Goal: Task Accomplishment & Management: Manage account settings

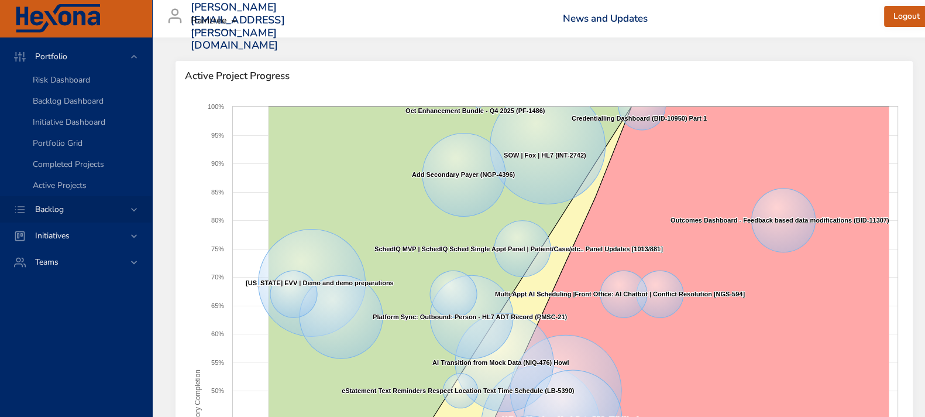
click at [137, 208] on icon at bounding box center [134, 210] width 12 height 12
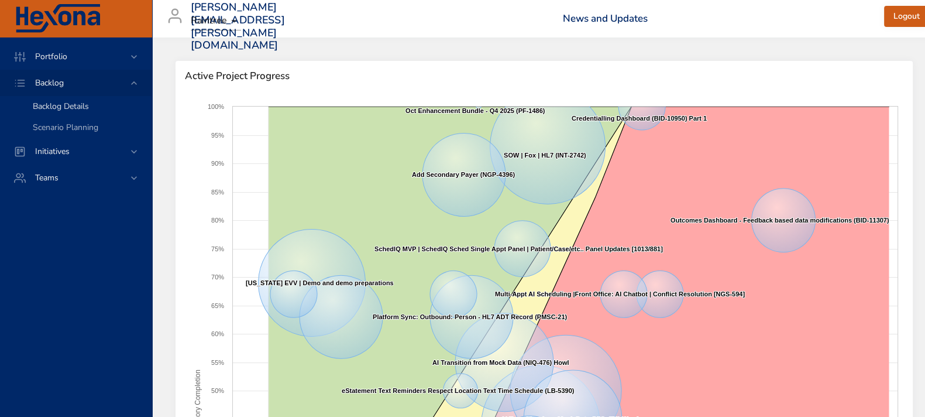
click at [52, 112] on div "Backlog Details" at bounding box center [87, 107] width 109 height 12
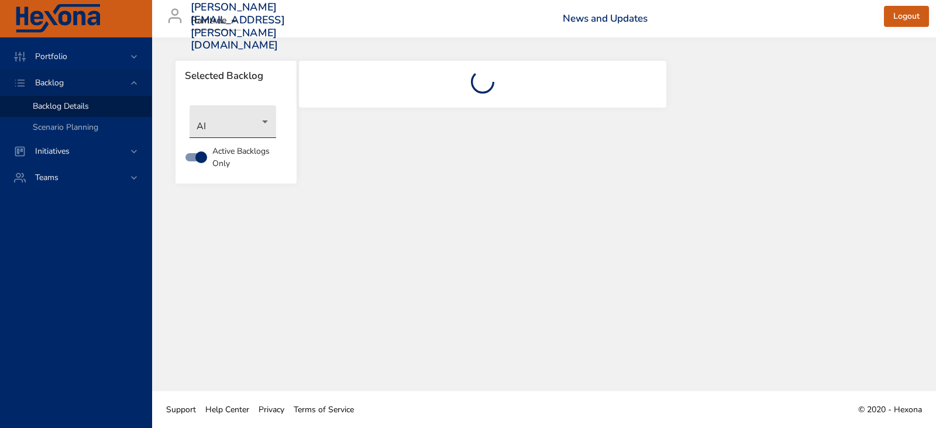
click at [254, 126] on body "Portfolio Backlog Backlog Details Scenario Planning Initiatives Teams [PERSON_N…" at bounding box center [468, 214] width 936 height 428
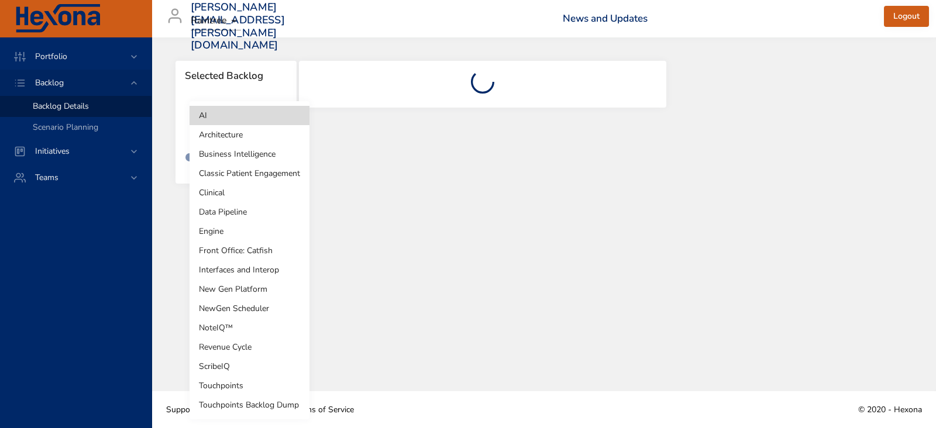
click at [235, 350] on li "Revenue Cycle" at bounding box center [250, 347] width 120 height 19
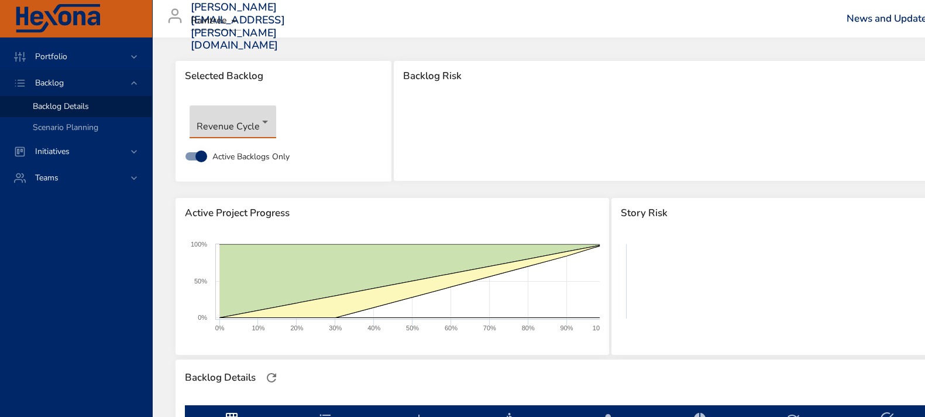
type input "*"
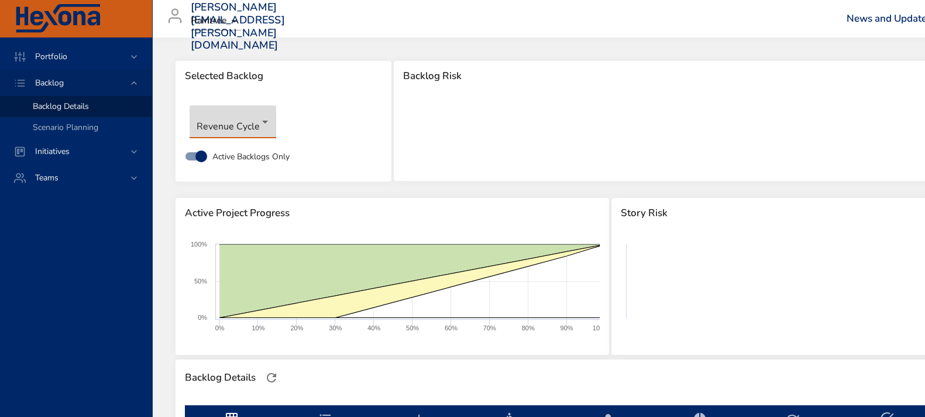
type input "*"
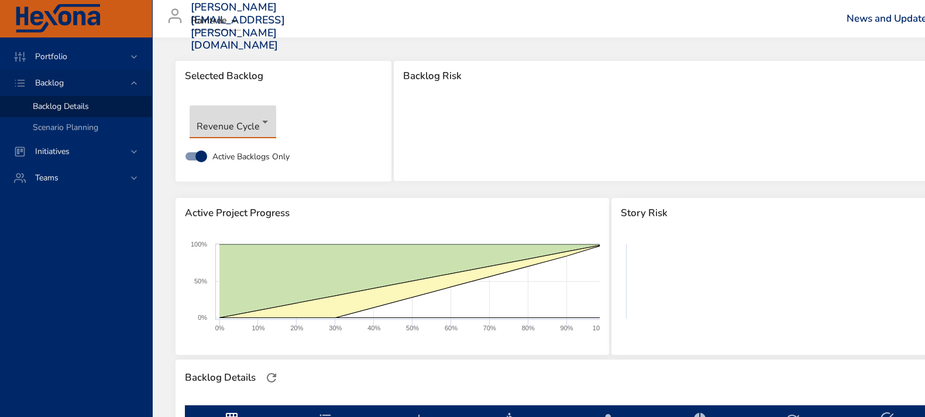
type input "*"
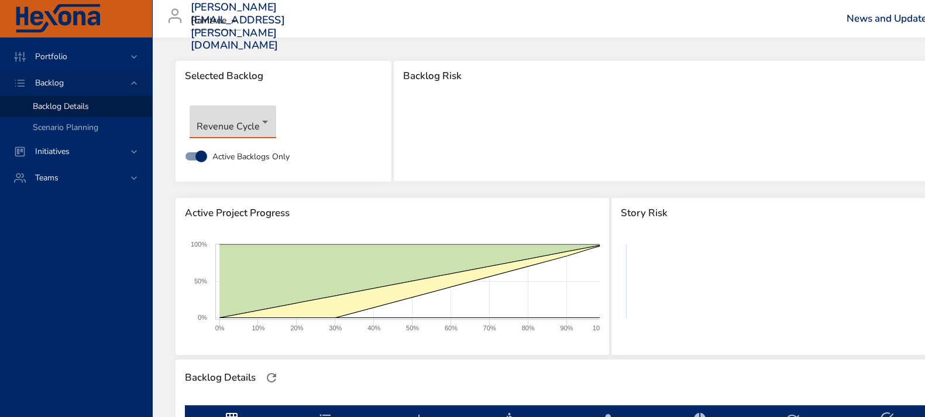
type input "*"
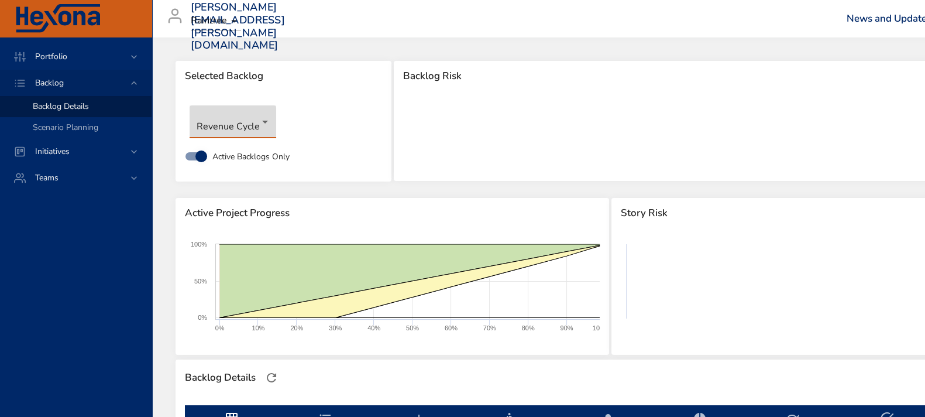
type input "*"
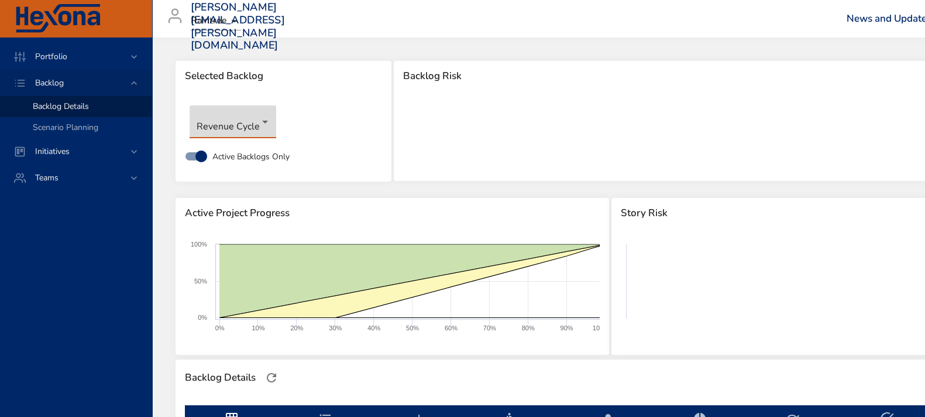
type input "*"
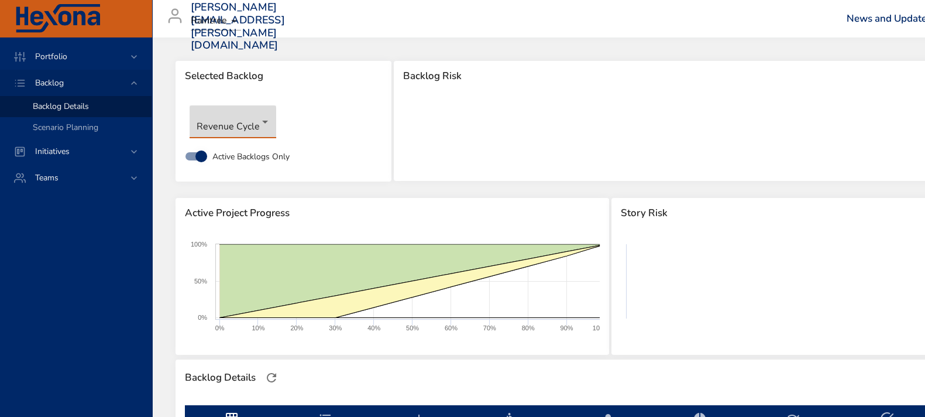
type input "**"
type input "*"
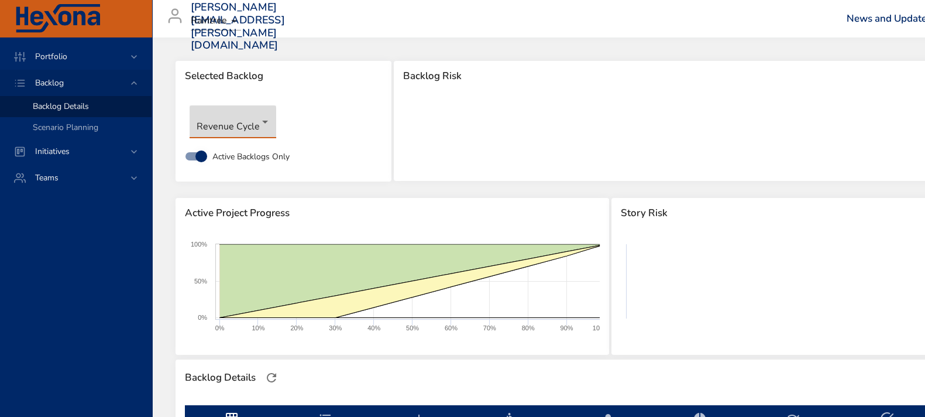
type input "*"
type input "**"
type input "*"
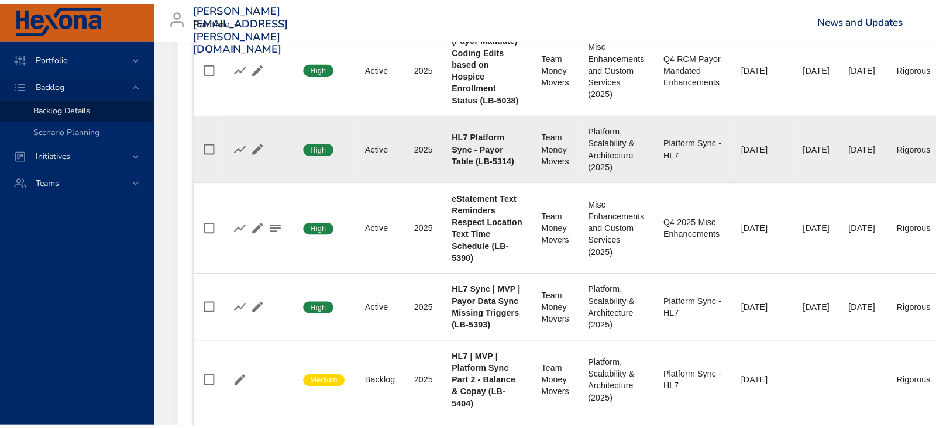
scroll to position [585, 0]
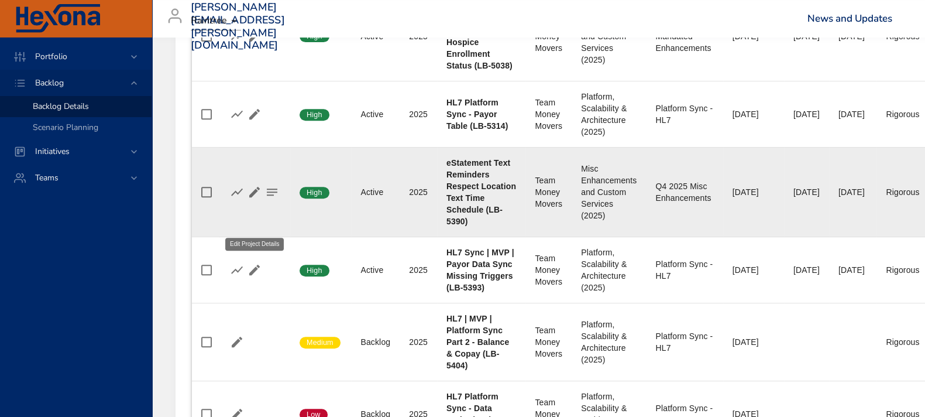
click at [255, 197] on icon "button" at bounding box center [254, 192] width 11 height 11
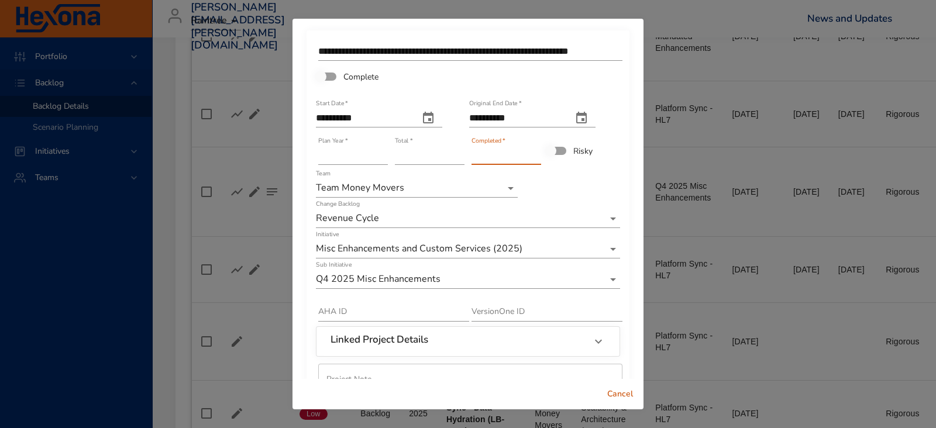
type input "*"
click at [530, 151] on input "*" at bounding box center [507, 155] width 70 height 19
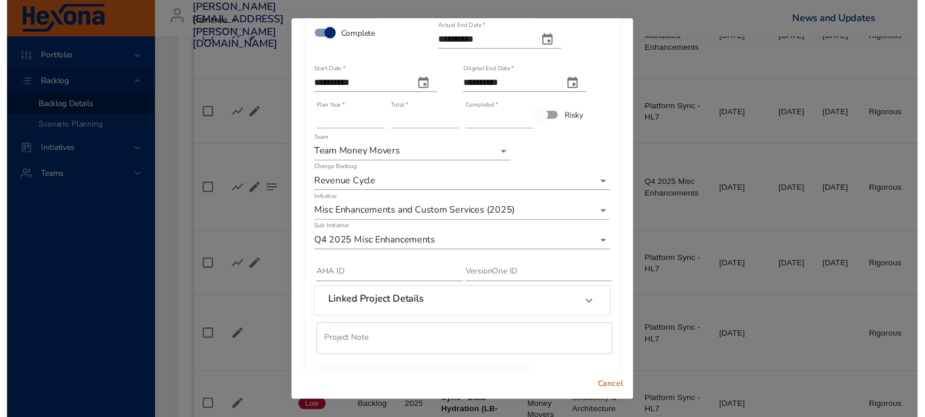
scroll to position [96, 0]
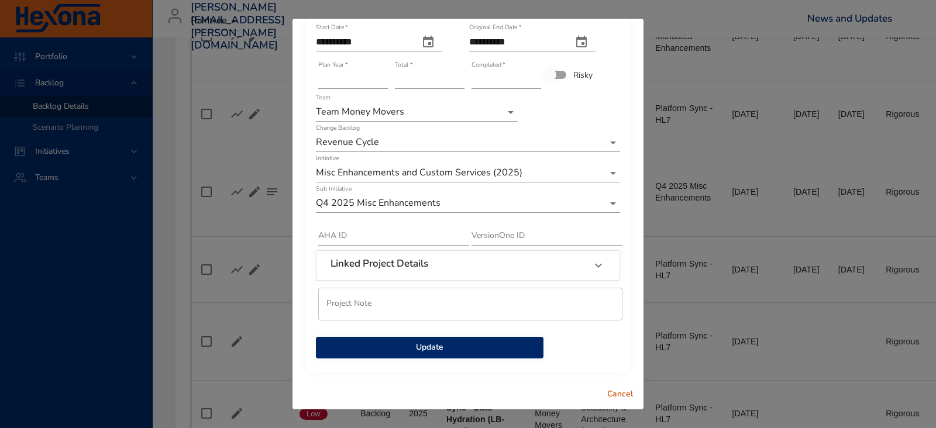
click at [455, 344] on span "Update" at bounding box center [429, 348] width 209 height 15
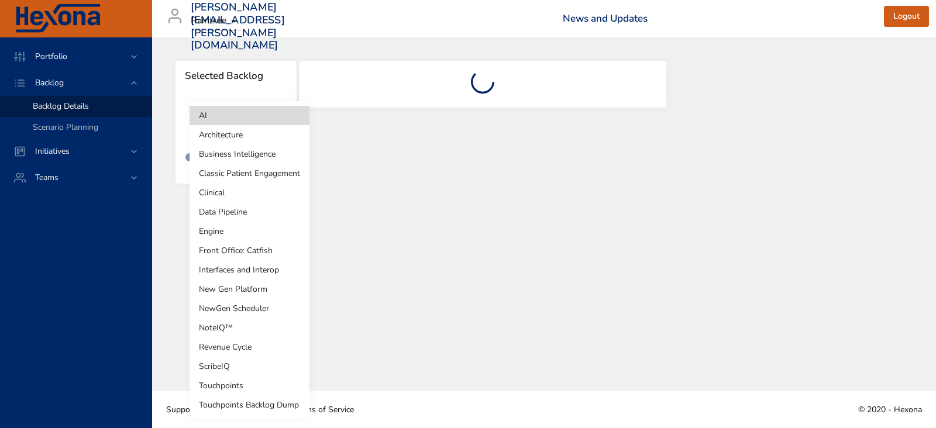
click at [258, 122] on body "Portfolio Backlog Backlog Details Scenario Planning Initiatives Teams julia.lie…" at bounding box center [468, 214] width 936 height 428
click at [266, 346] on li "Revenue Cycle" at bounding box center [250, 347] width 120 height 19
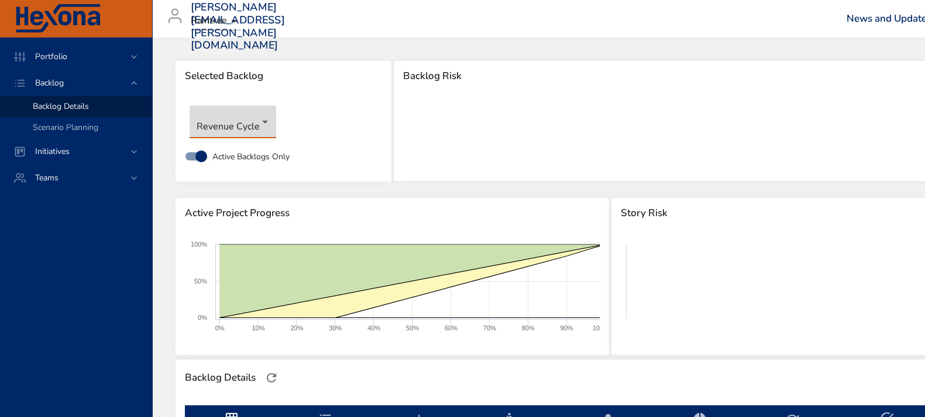
type input "*"
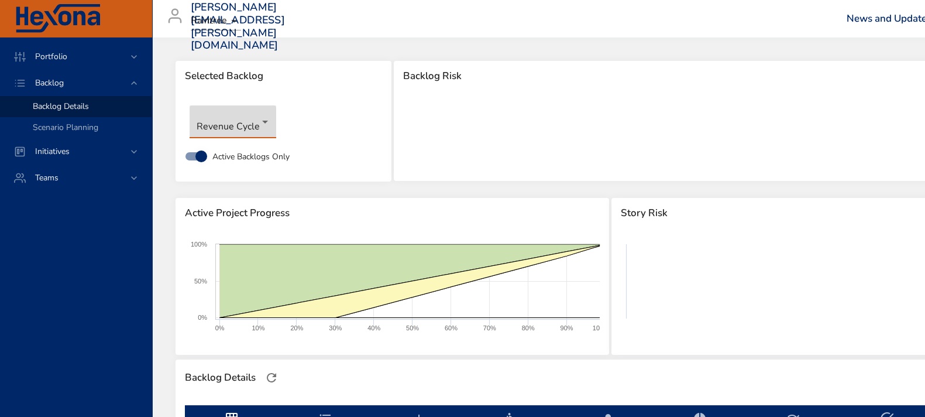
type input "*"
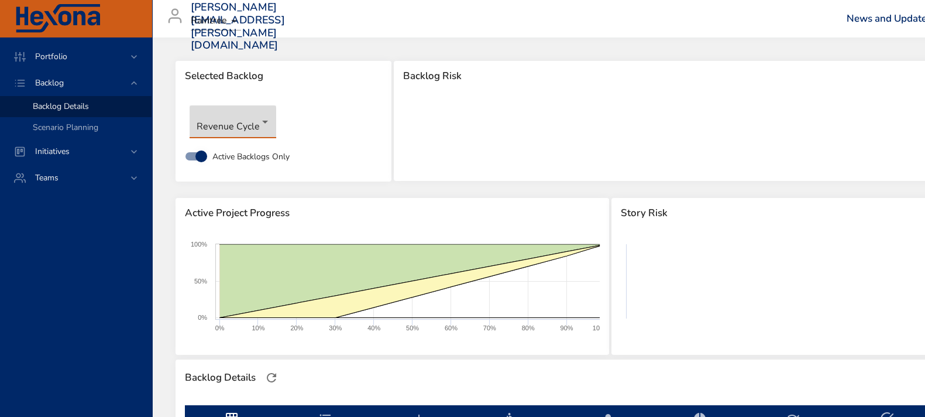
type input "*"
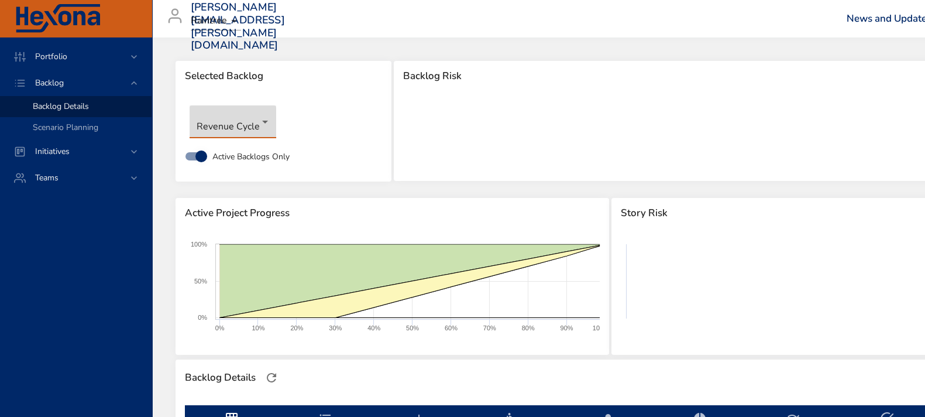
type input "*"
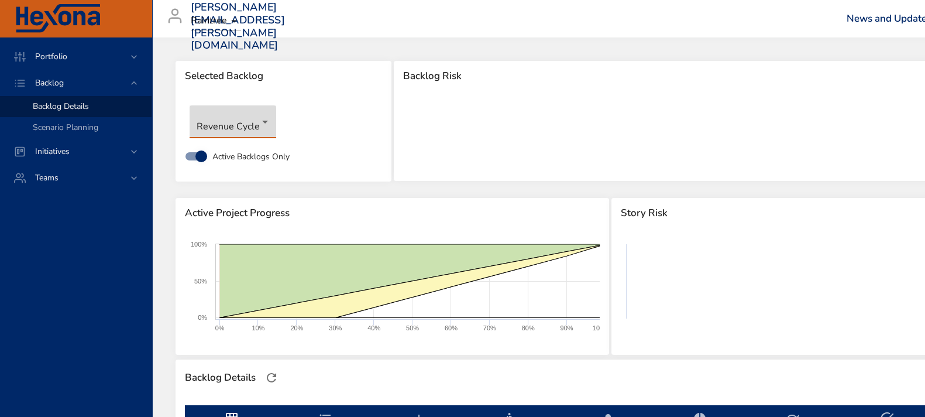
type input "*"
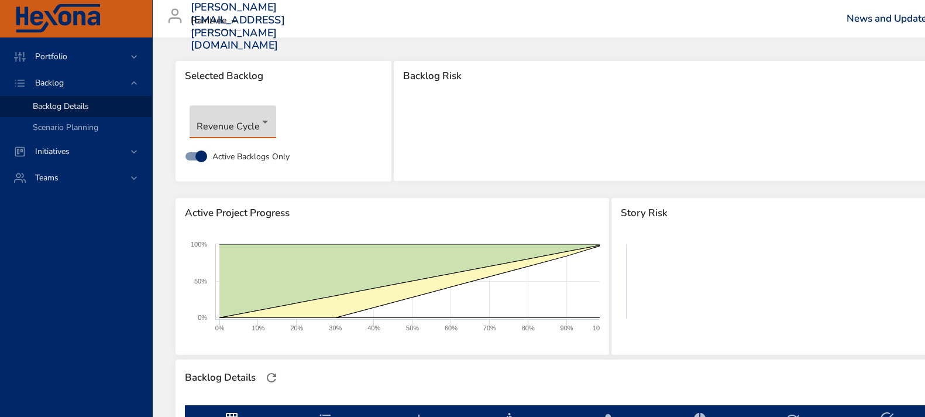
type input "*"
type input "**"
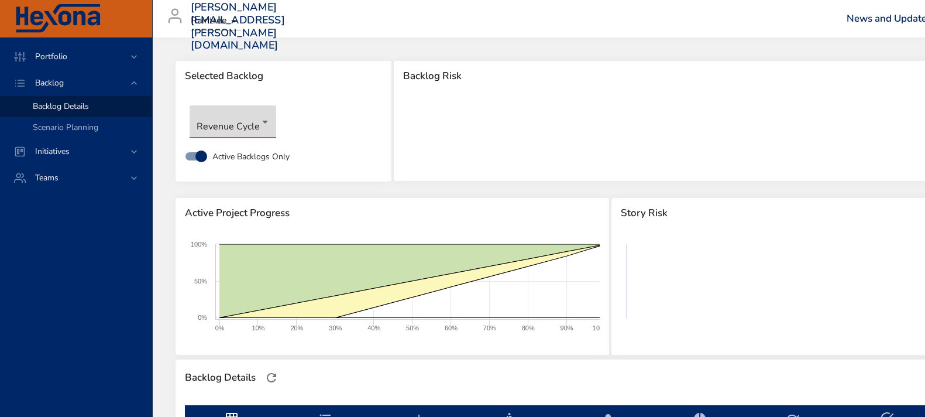
type input "*"
type input "**"
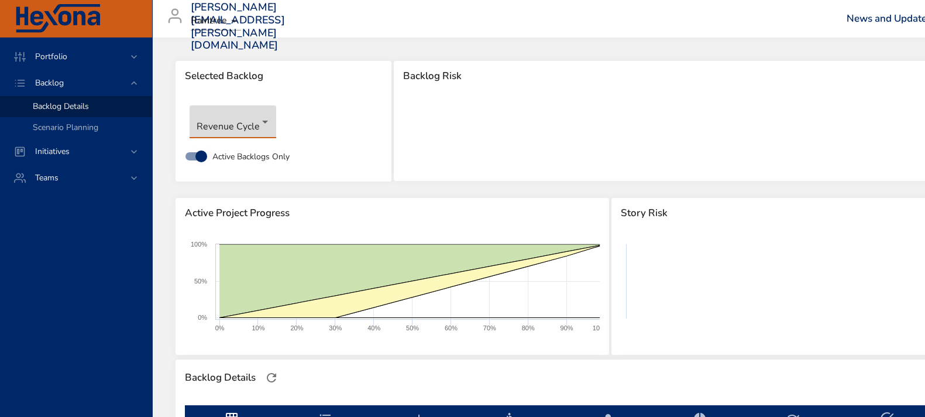
type input "*"
